Goal: Task Accomplishment & Management: Manage account settings

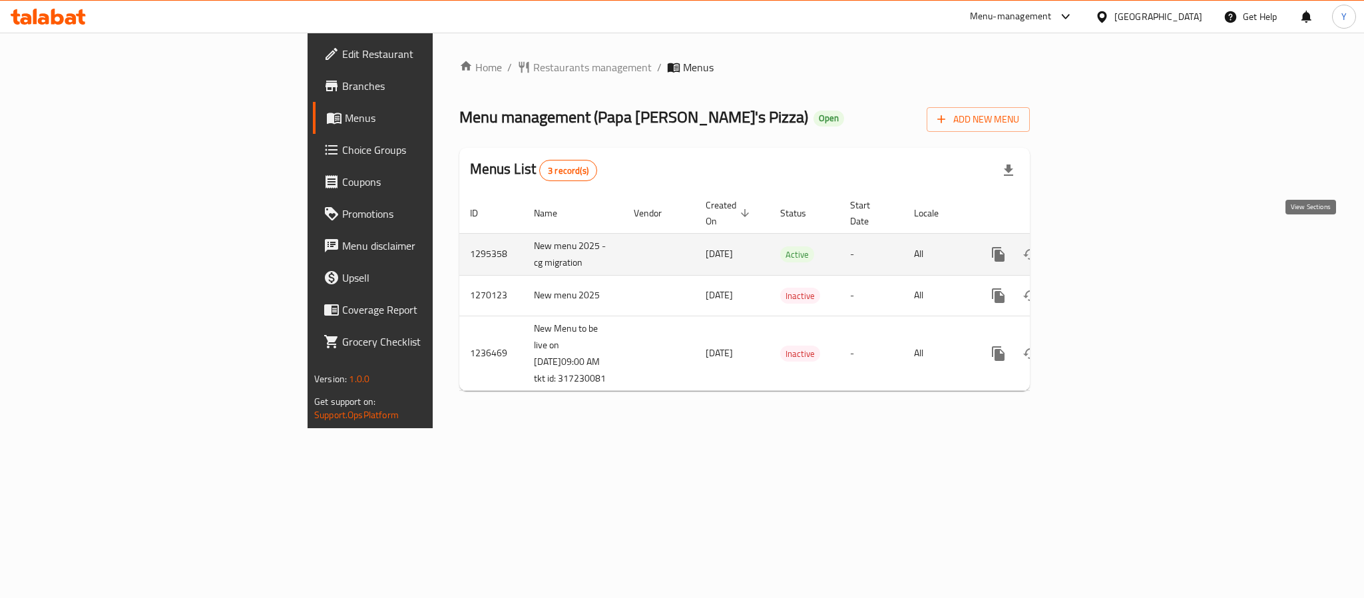
click at [1102, 246] on icon "enhanced table" at bounding box center [1094, 254] width 16 height 16
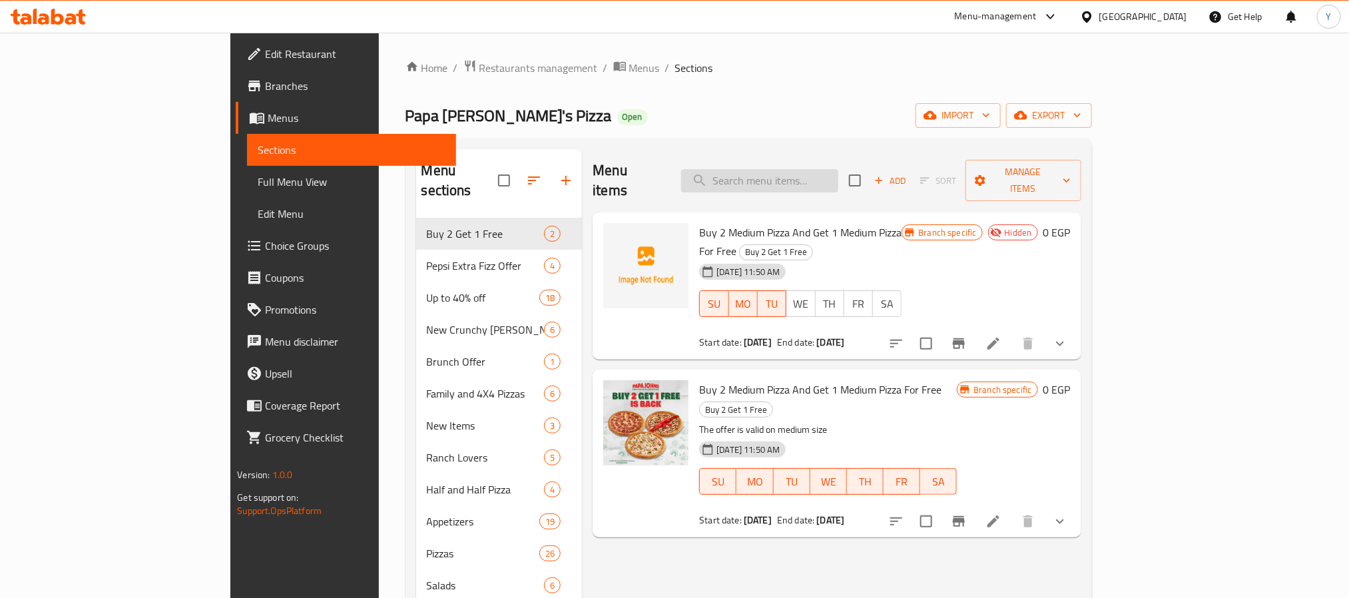
click at [838, 170] on input "search" at bounding box center [759, 180] width 157 height 23
paste input "Tuna Pizza Sauce"
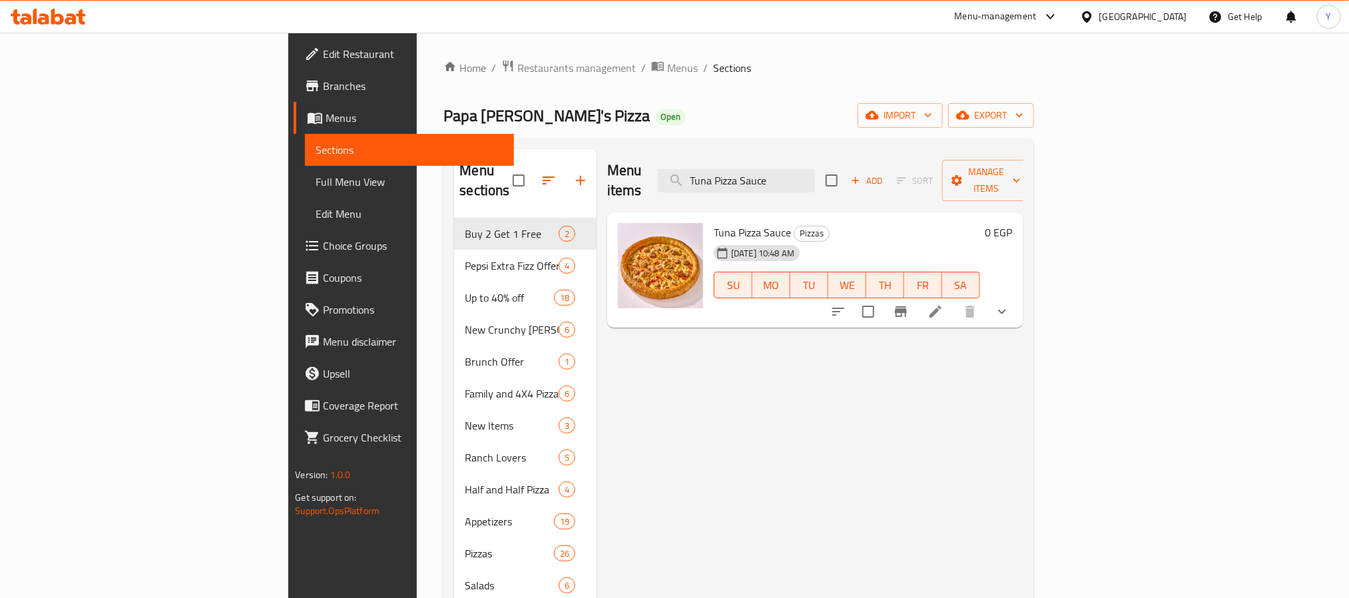
type input "Tuna Pizza Sauce"
click at [1018, 296] on button "show more" at bounding box center [1002, 312] width 32 height 32
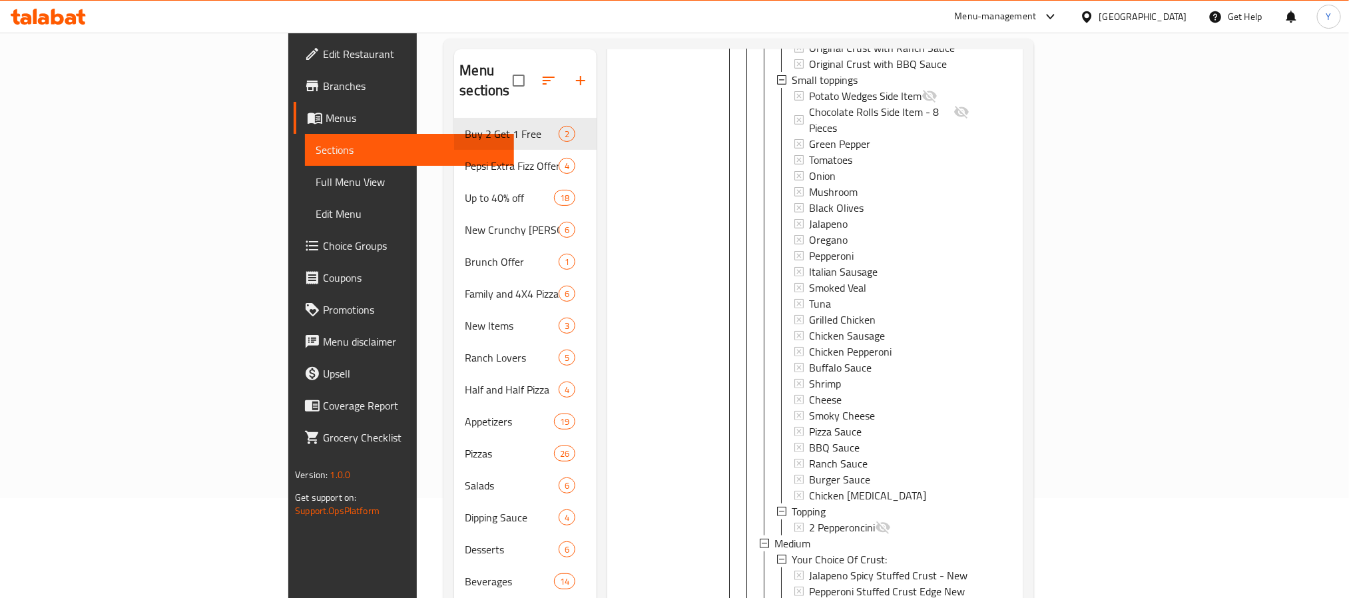
scroll to position [200, 0]
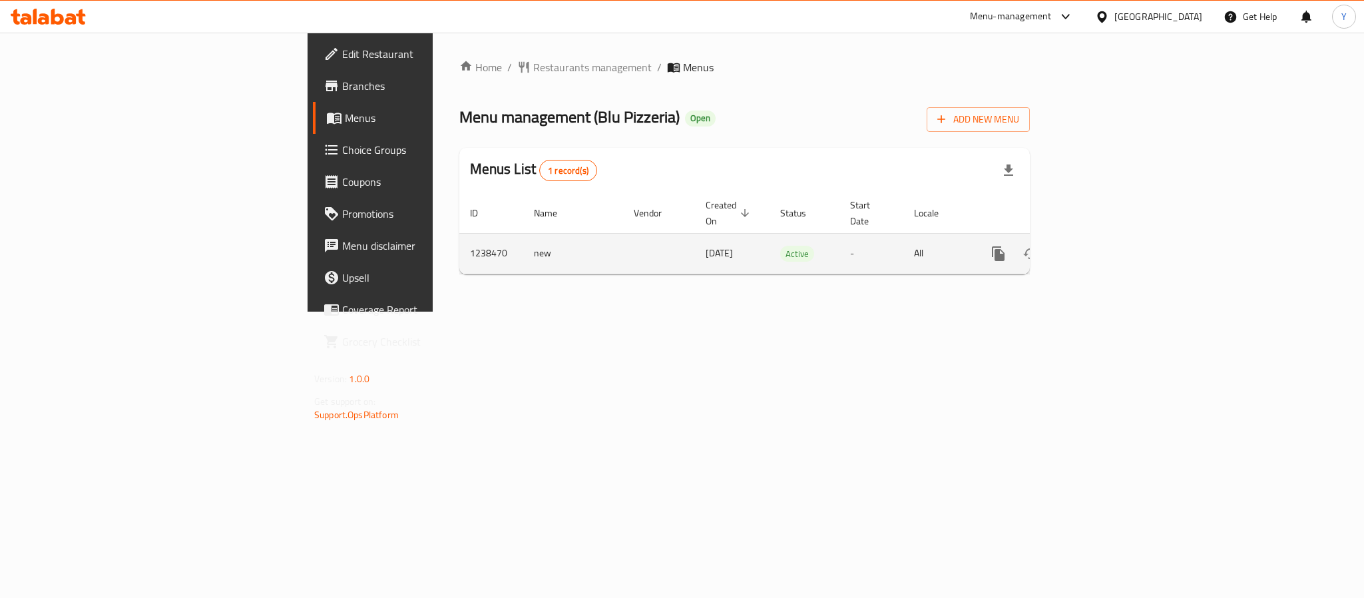
click at [1102, 246] on icon "enhanced table" at bounding box center [1094, 254] width 16 height 16
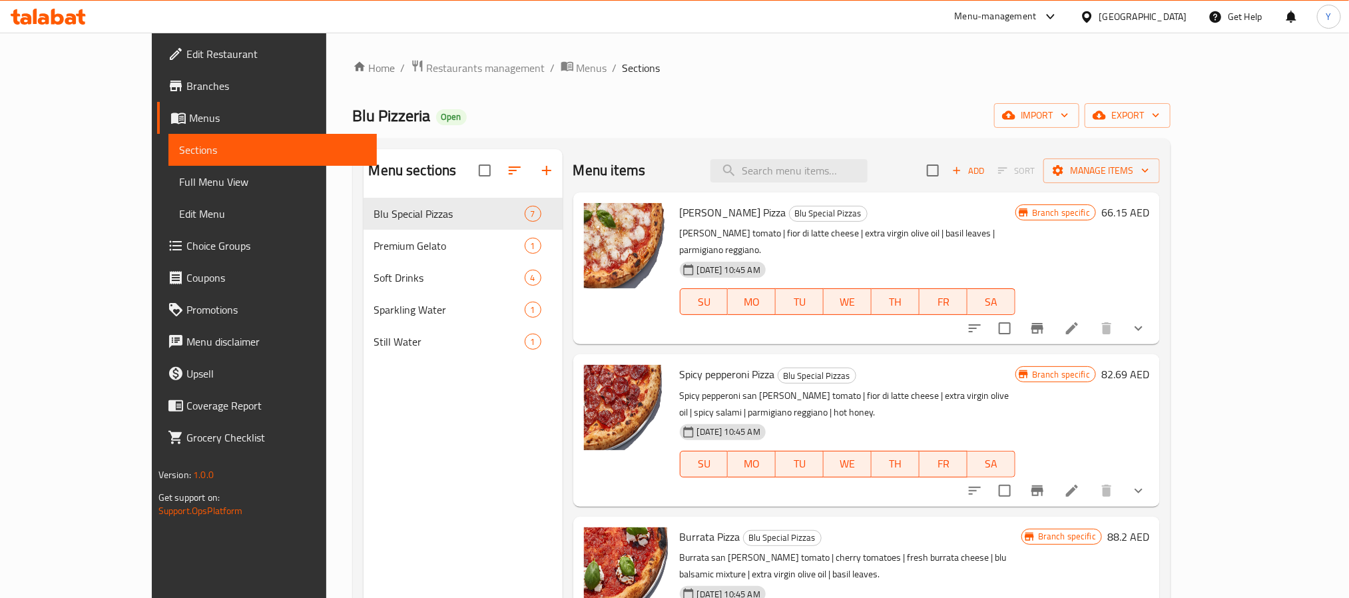
click at [861, 188] on div "Menu items Add Sort Manage items" at bounding box center [866, 170] width 587 height 43
click at [861, 160] on input "search" at bounding box center [788, 170] width 157 height 23
paste input "Hot Honey"
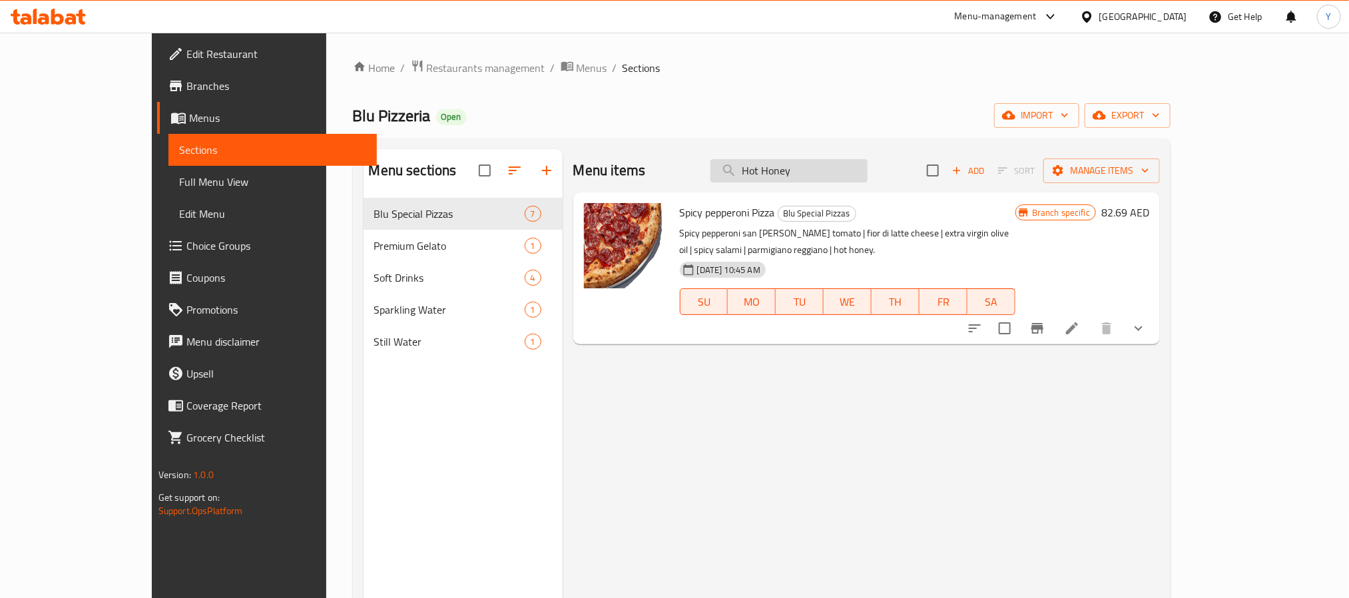
click at [843, 160] on input "Hot Honey" at bounding box center [788, 170] width 157 height 23
paste input "Spicy Pepperoni Pizza"
type input "Spicy Pepperoni Pizza"
click at [1146, 320] on icon "show more" at bounding box center [1138, 328] width 16 height 16
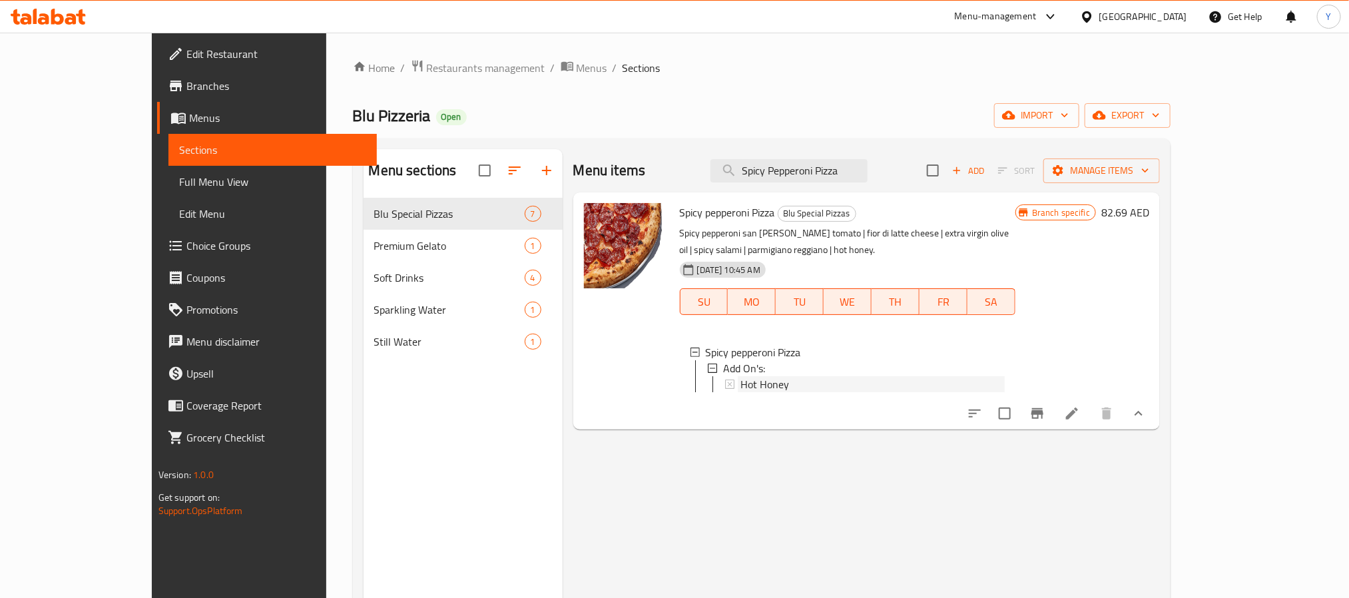
click at [755, 376] on div "Hot Honey" at bounding box center [872, 384] width 264 height 16
click at [832, 182] on input "Spicy Pepperoni Pizza" at bounding box center [788, 170] width 157 height 23
paste input "ALTED FRIES"
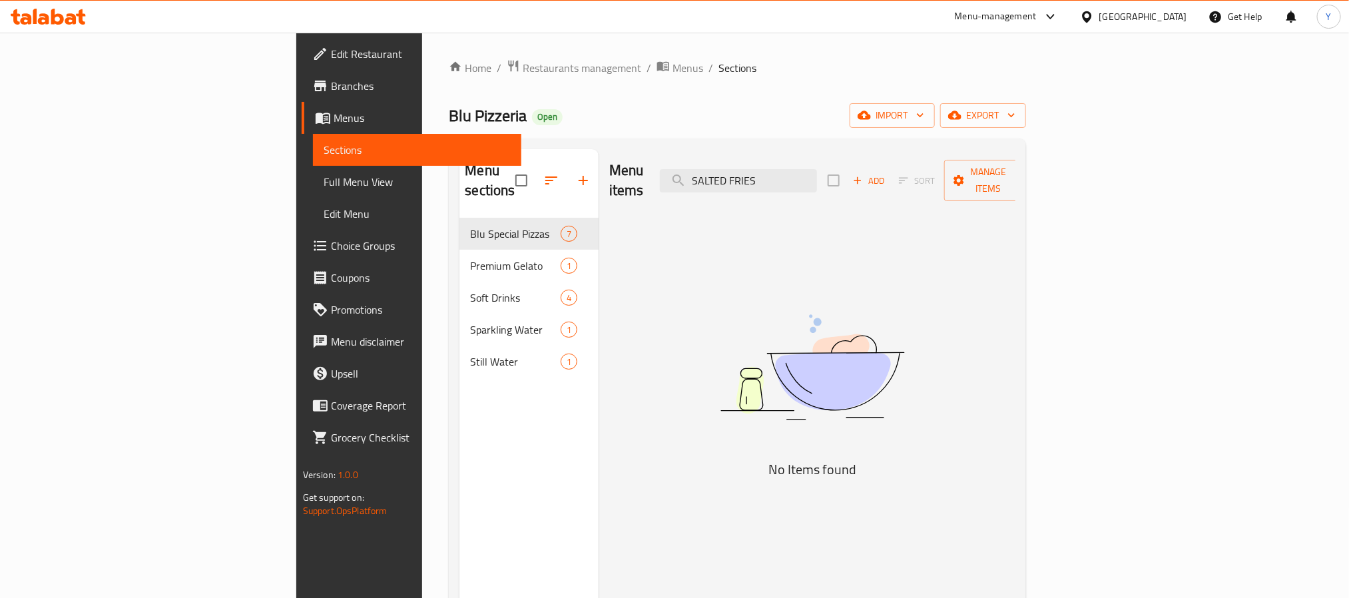
type input "SALTED FRIES"
click at [817, 170] on input "SALTED FRIES" at bounding box center [738, 180] width 157 height 23
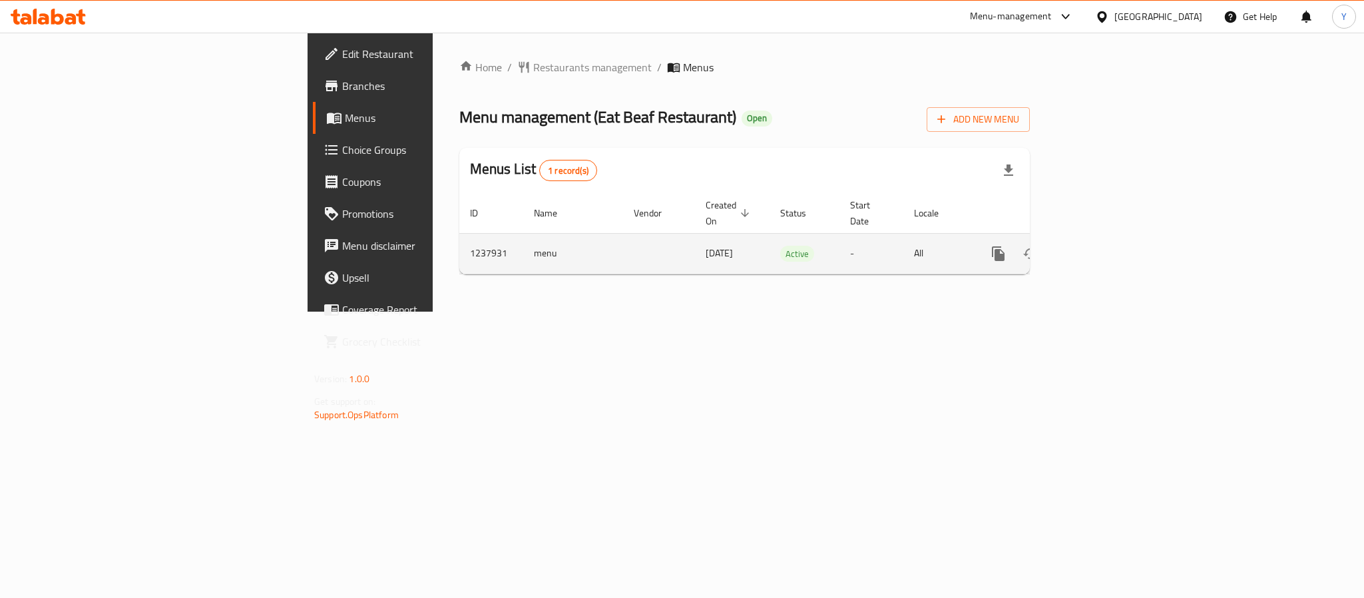
click at [1102, 246] on icon "enhanced table" at bounding box center [1094, 254] width 16 height 16
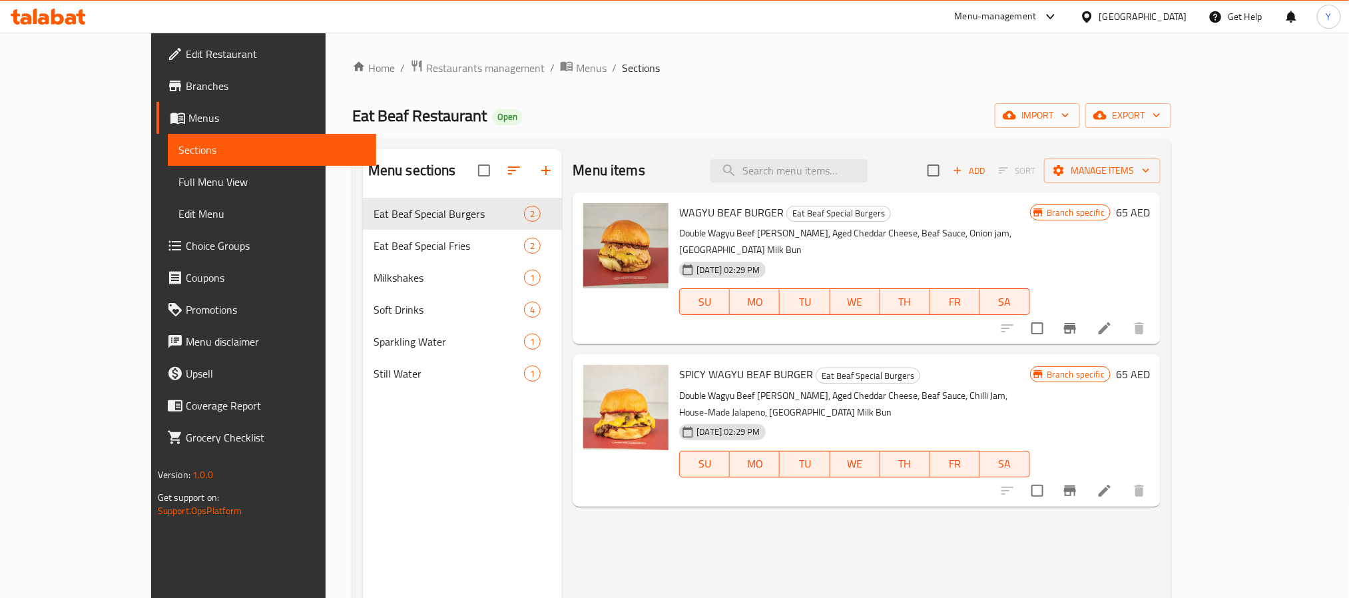
click at [887, 188] on div "Menu items Add Sort Manage items" at bounding box center [867, 170] width 588 height 43
click at [867, 170] on input "search" at bounding box center [788, 170] width 157 height 23
paste input "SALTED FRIES"
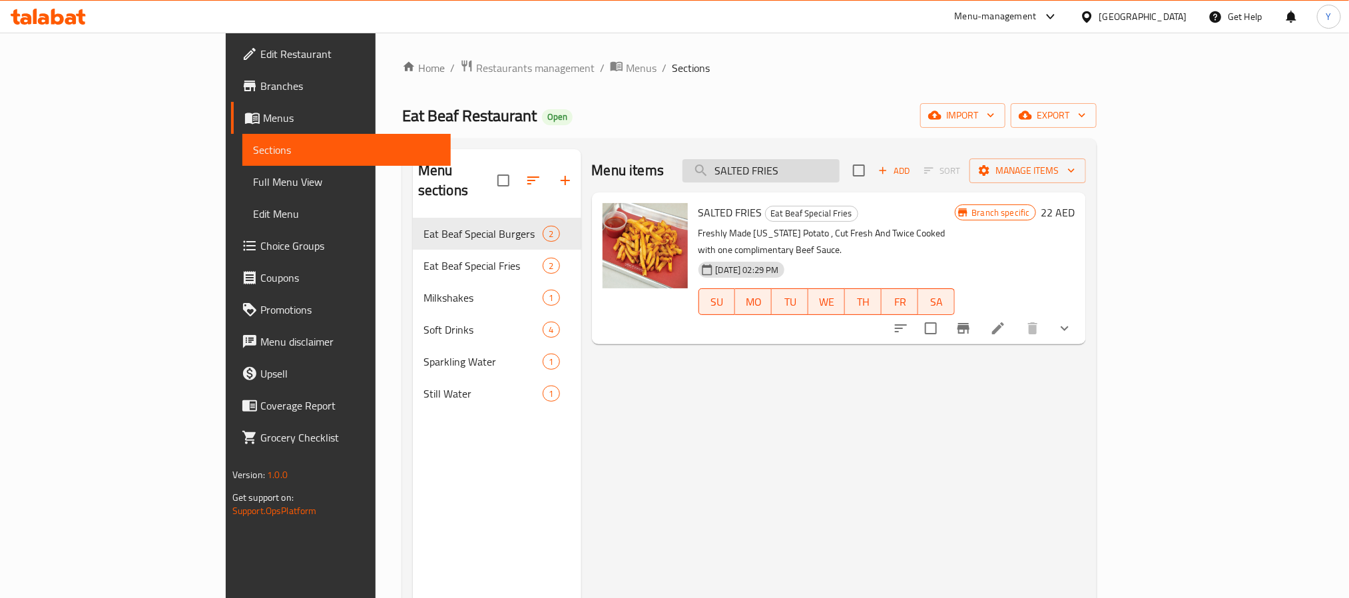
type input "SALTED FRIES"
click at [1073, 320] on icon "show more" at bounding box center [1065, 328] width 16 height 16
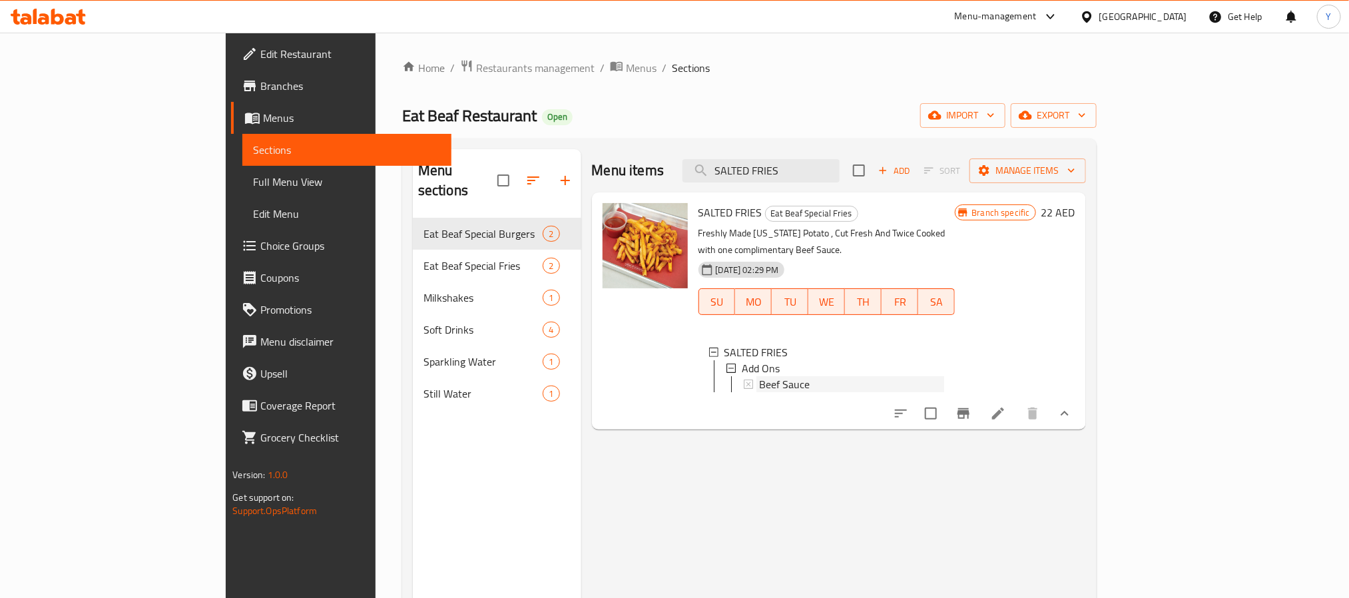
click at [759, 376] on div "Beef Sauce" at bounding box center [852, 384] width 186 height 16
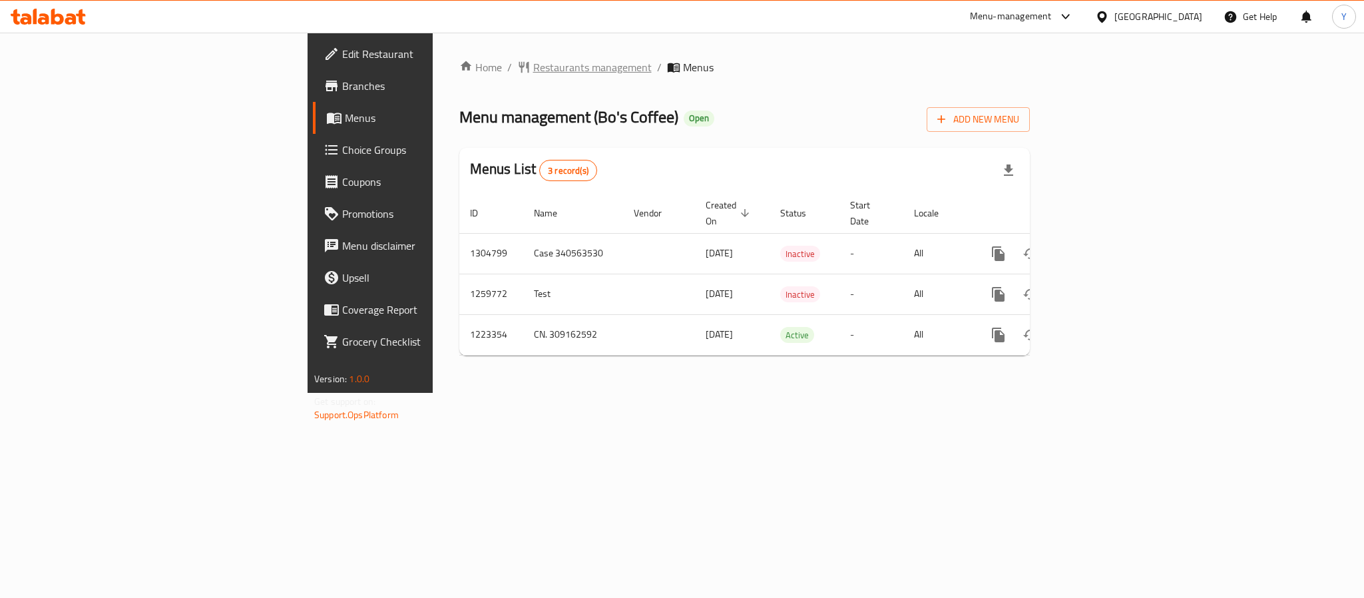
click at [533, 59] on span "Restaurants management" at bounding box center [592, 67] width 119 height 16
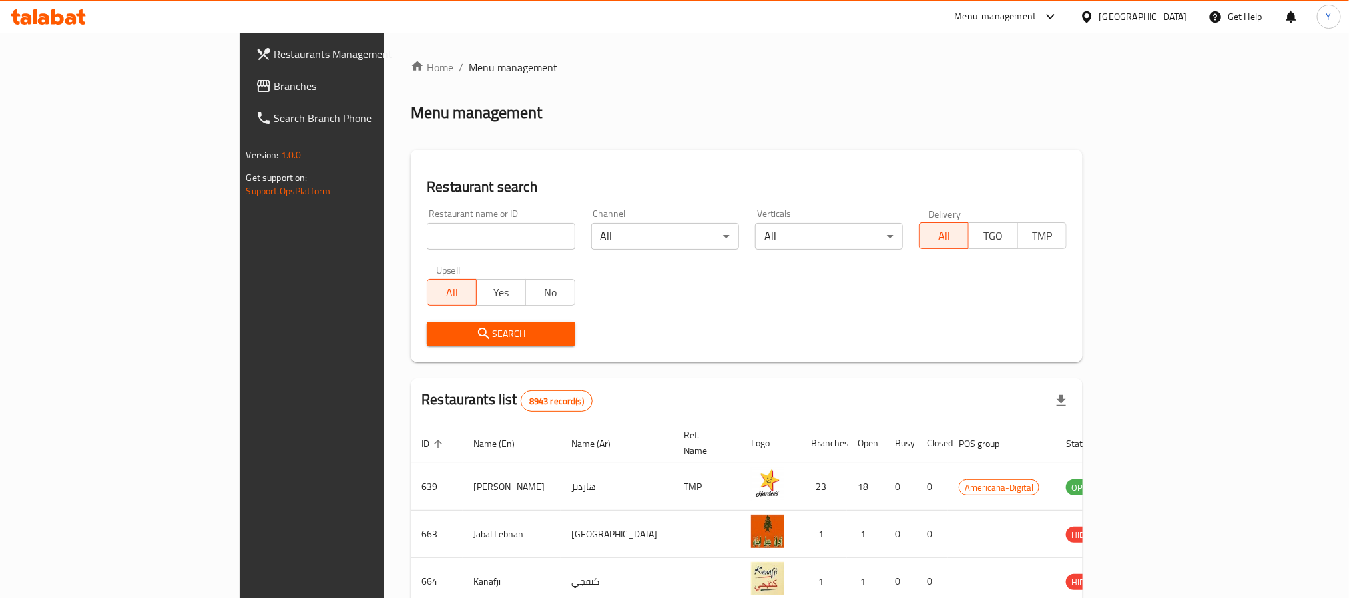
click at [427, 220] on div "Restaurant name or ID Restaurant name or ID" at bounding box center [501, 229] width 148 height 41
click at [427, 232] on input "search" at bounding box center [501, 236] width 148 height 27
paste input "15974"
type input "15974"
click button "Search" at bounding box center [501, 334] width 148 height 25
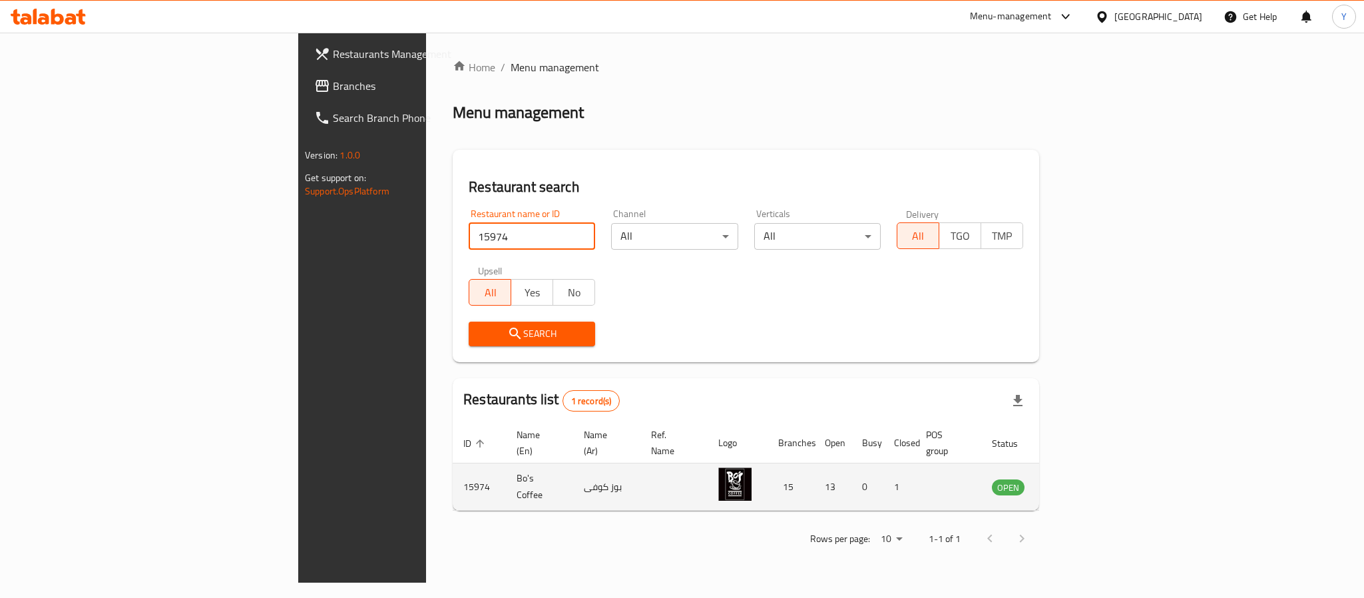
click at [1077, 482] on icon "enhanced table" at bounding box center [1070, 487] width 15 height 11
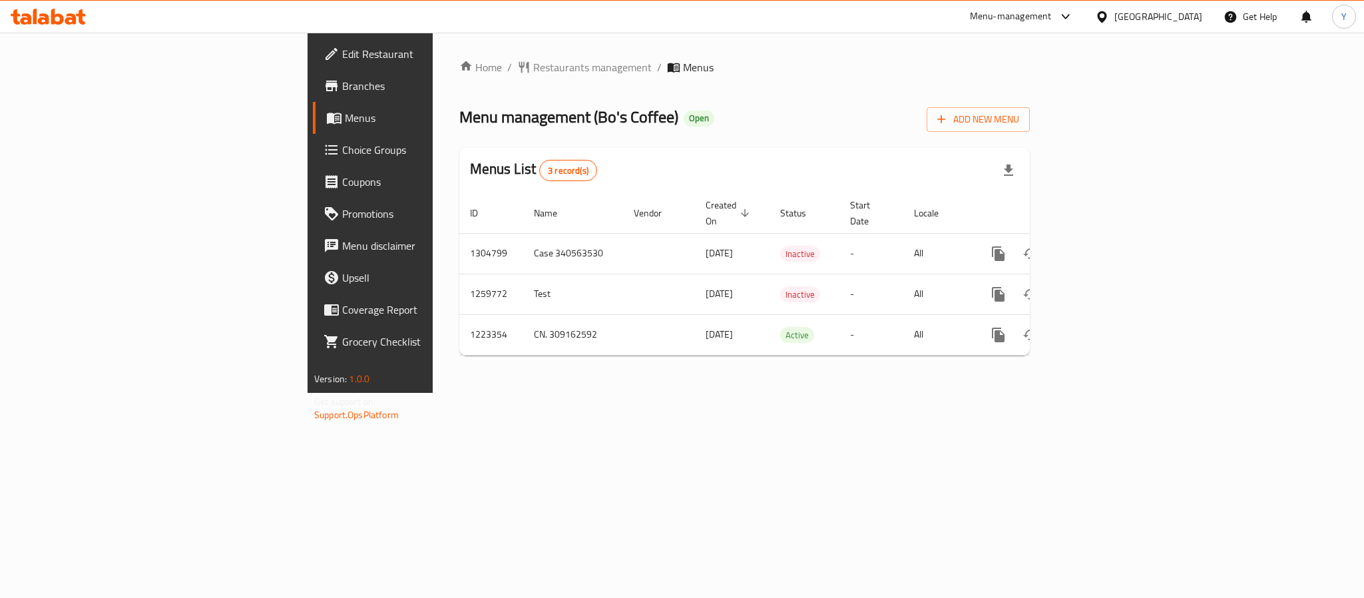
click at [342, 87] on span "Branches" at bounding box center [433, 86] width 182 height 16
click at [1100, 329] on icon "enhanced table" at bounding box center [1094, 335] width 12 height 12
